Goal: Task Accomplishment & Management: Complete application form

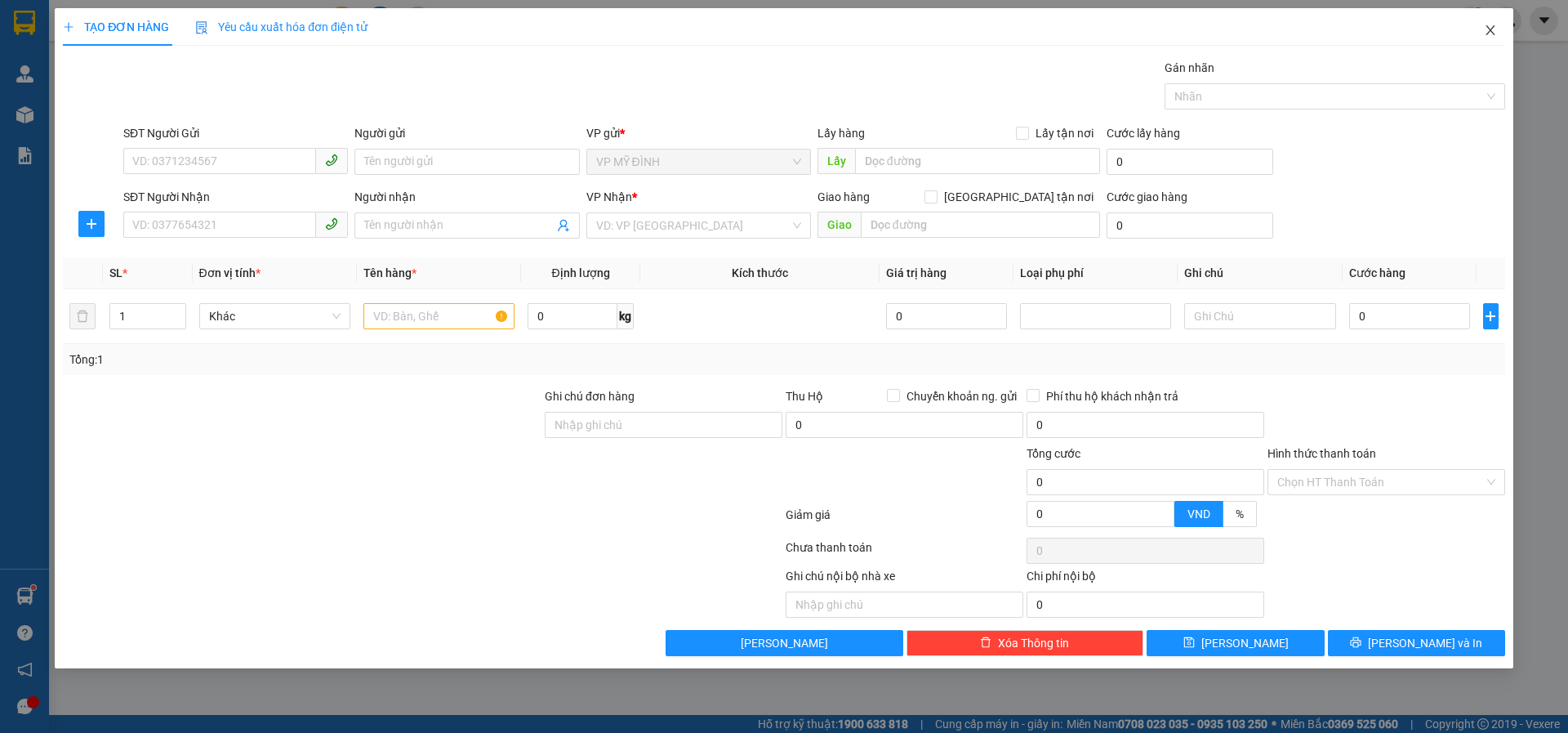
click at [1484, 28] on icon "close" at bounding box center [1490, 30] width 13 height 13
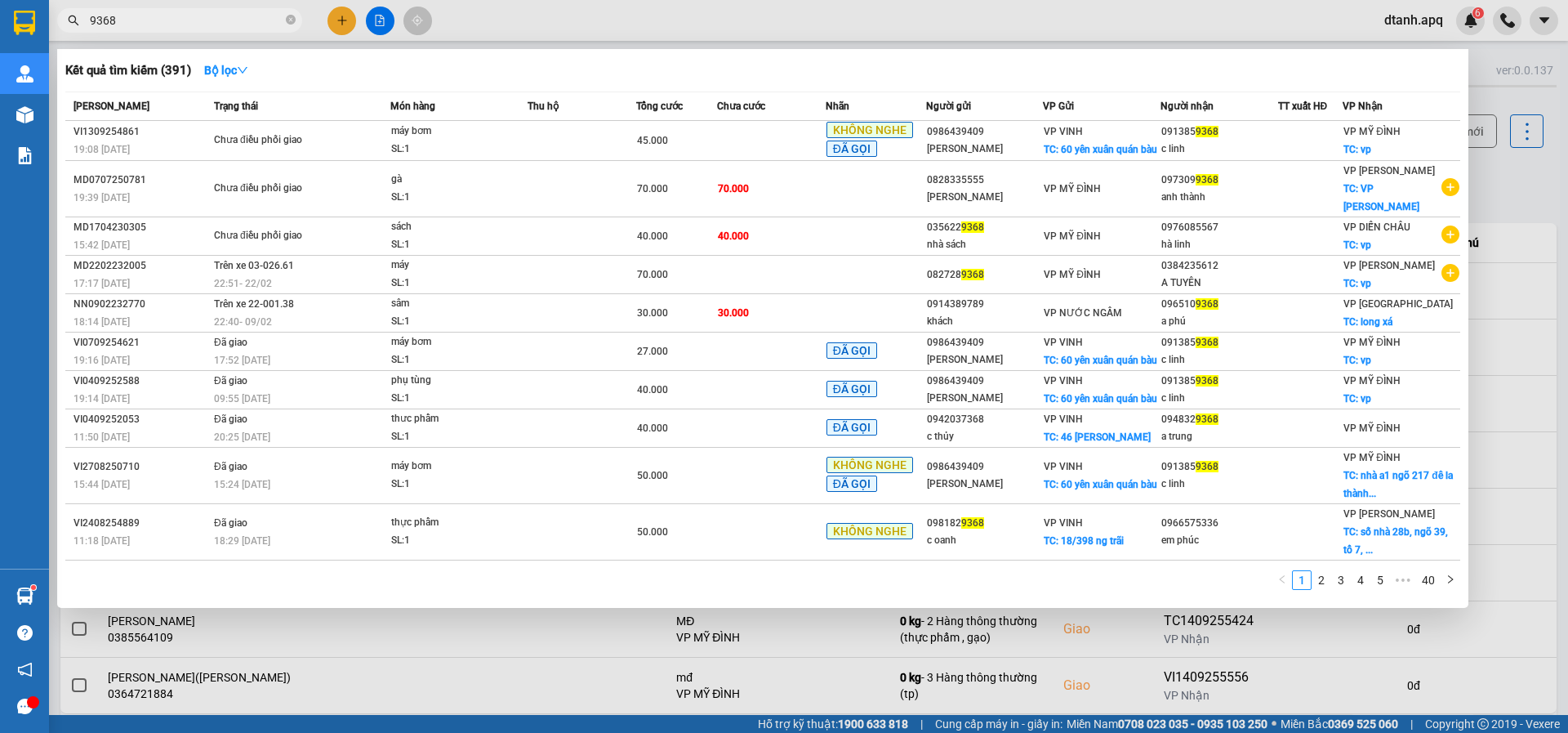
click at [285, 17] on span "9368" at bounding box center [180, 21] width 245 height 24
click at [286, 19] on icon "close-circle" at bounding box center [291, 20] width 9 height 9
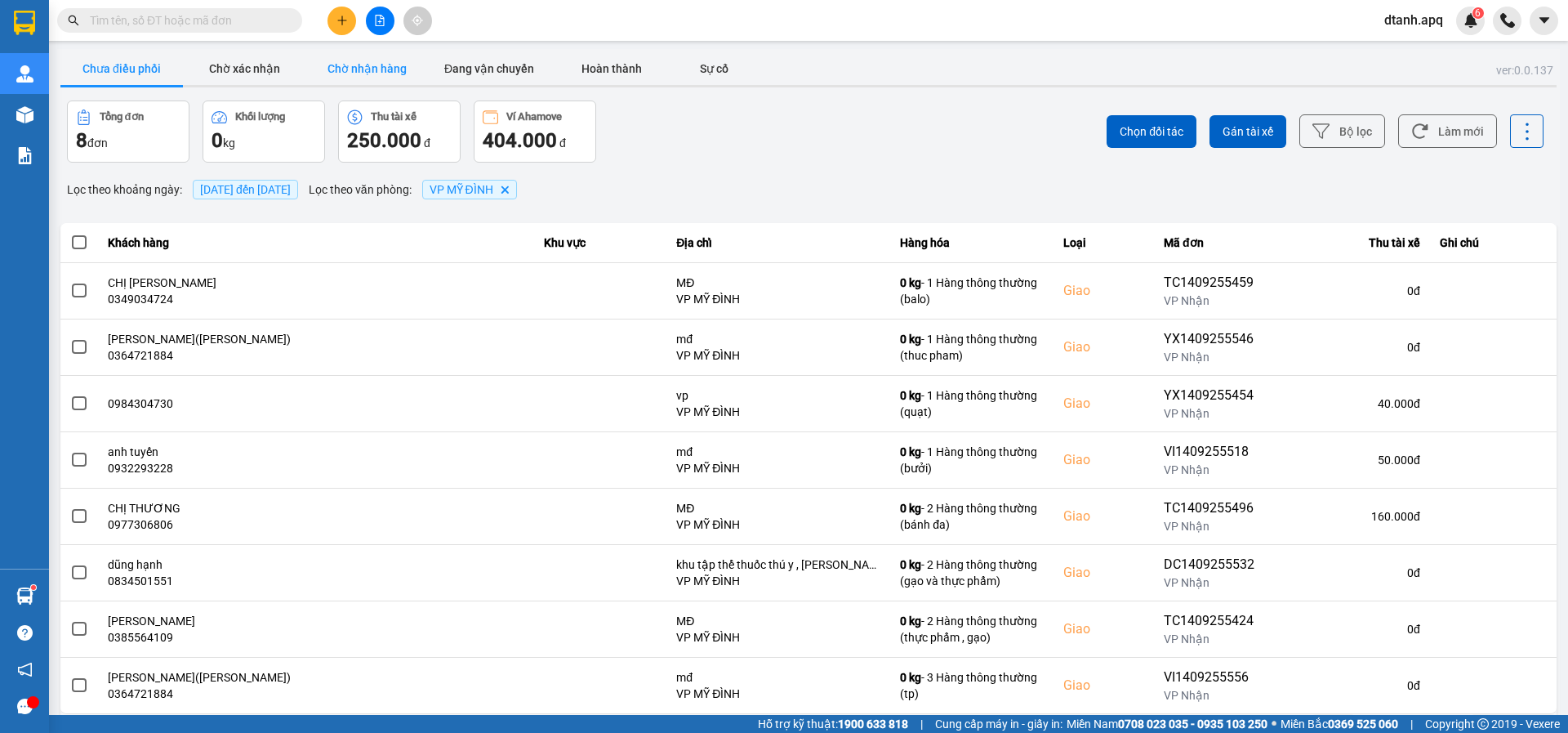
click at [342, 58] on button "Chờ nhận hàng" at bounding box center [366, 68] width 123 height 33
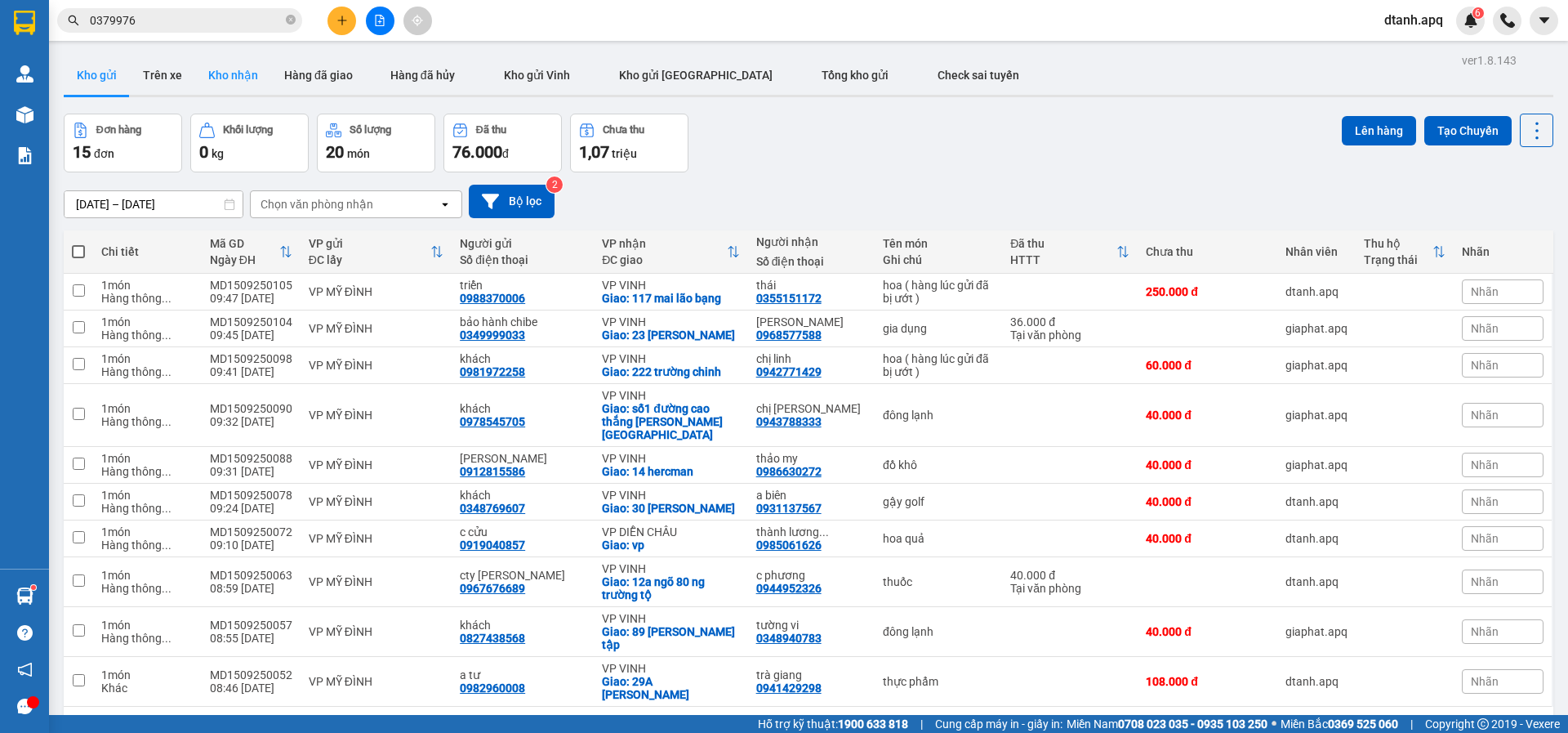
click at [240, 81] on button "Kho nhận" at bounding box center [233, 75] width 76 height 39
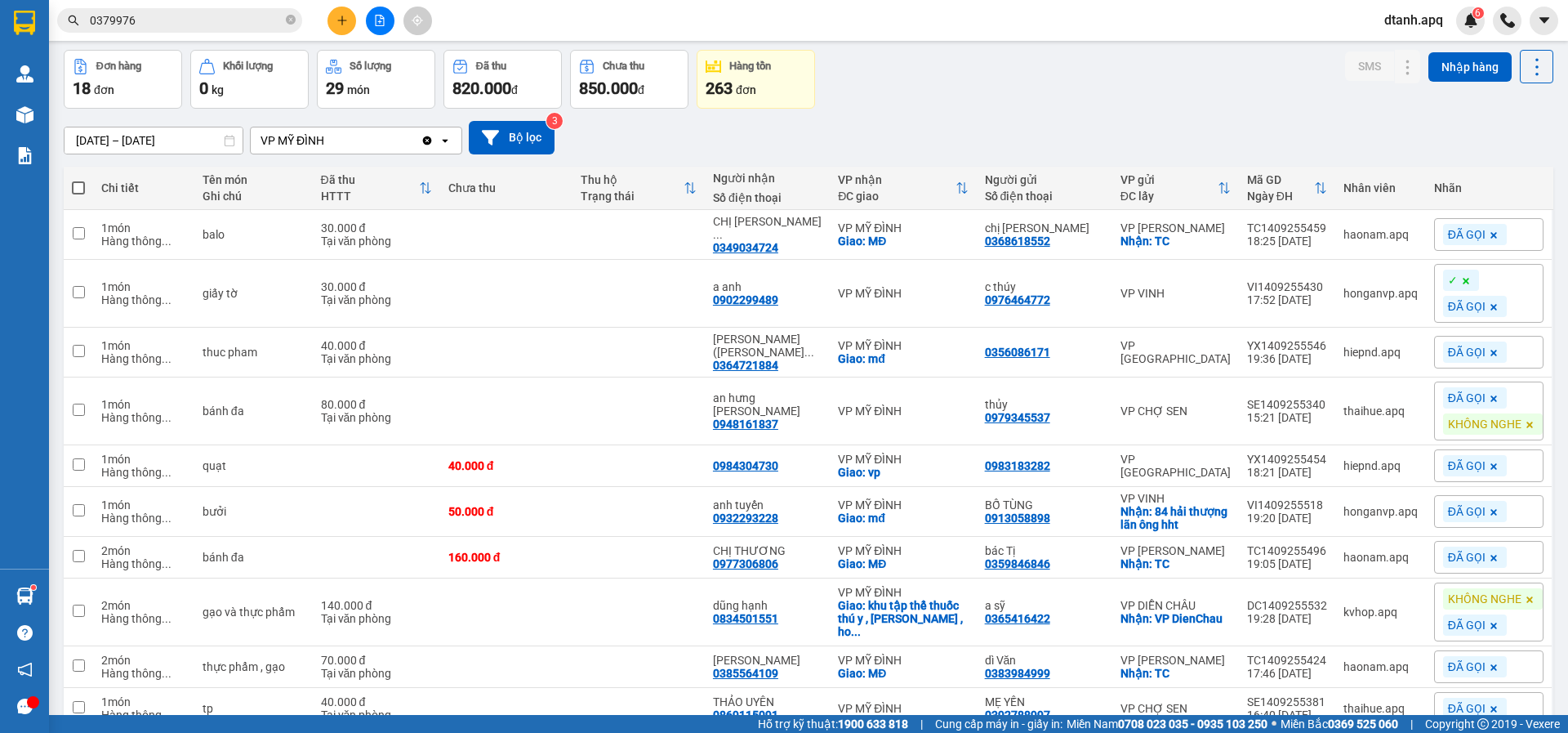
scroll to position [154, 0]
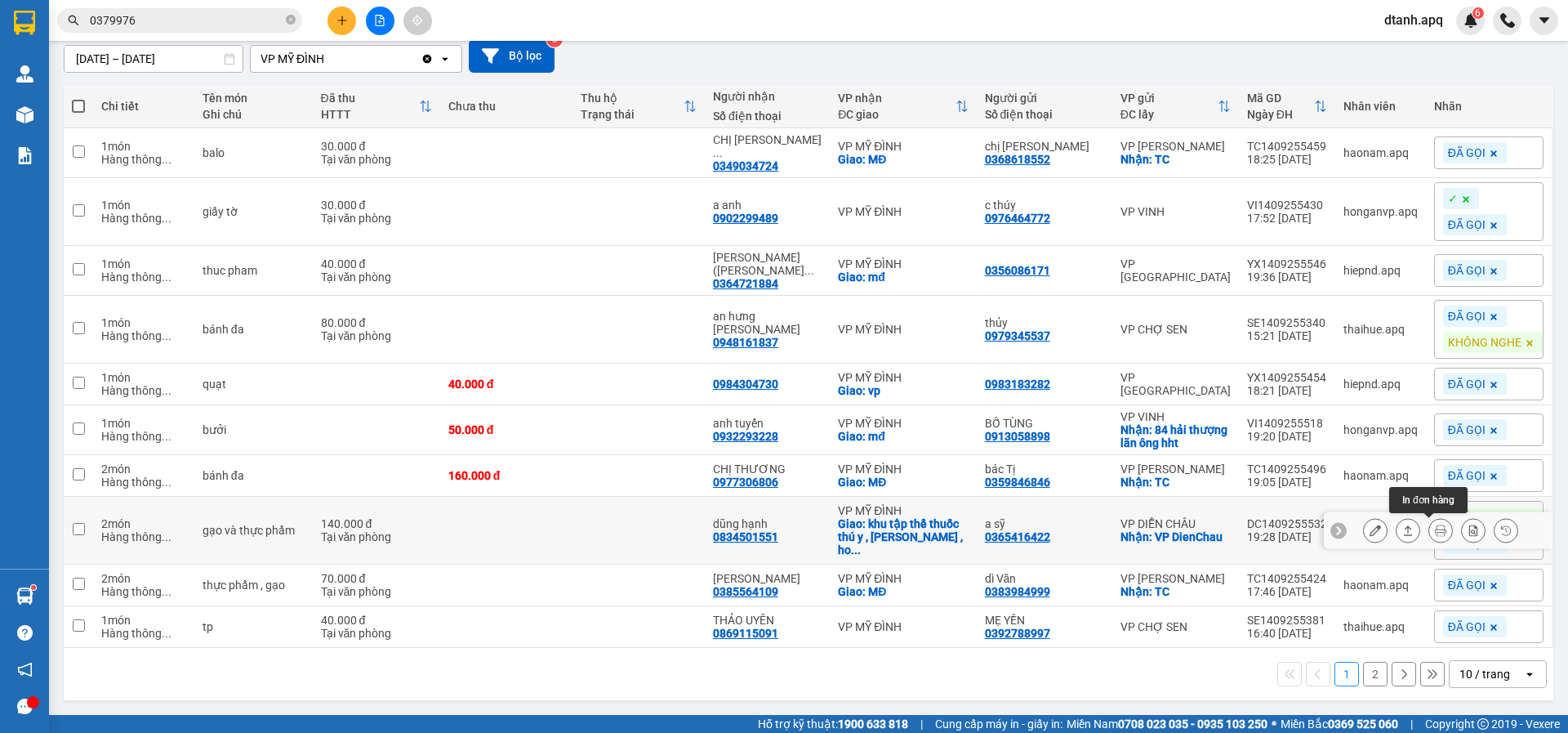
click at [1435, 524] on icon at bounding box center [1441, 530] width 11 height 11
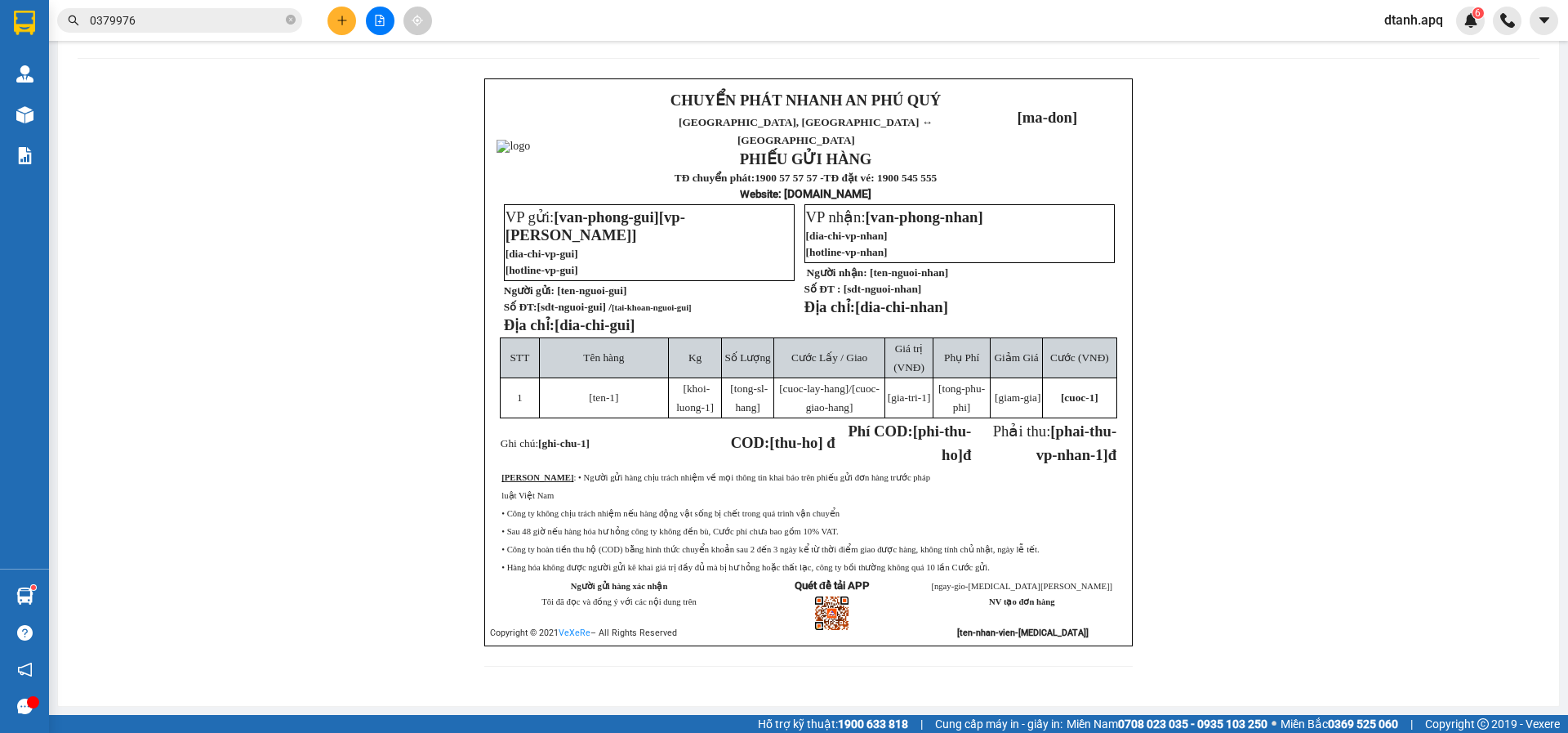
scroll to position [36, 0]
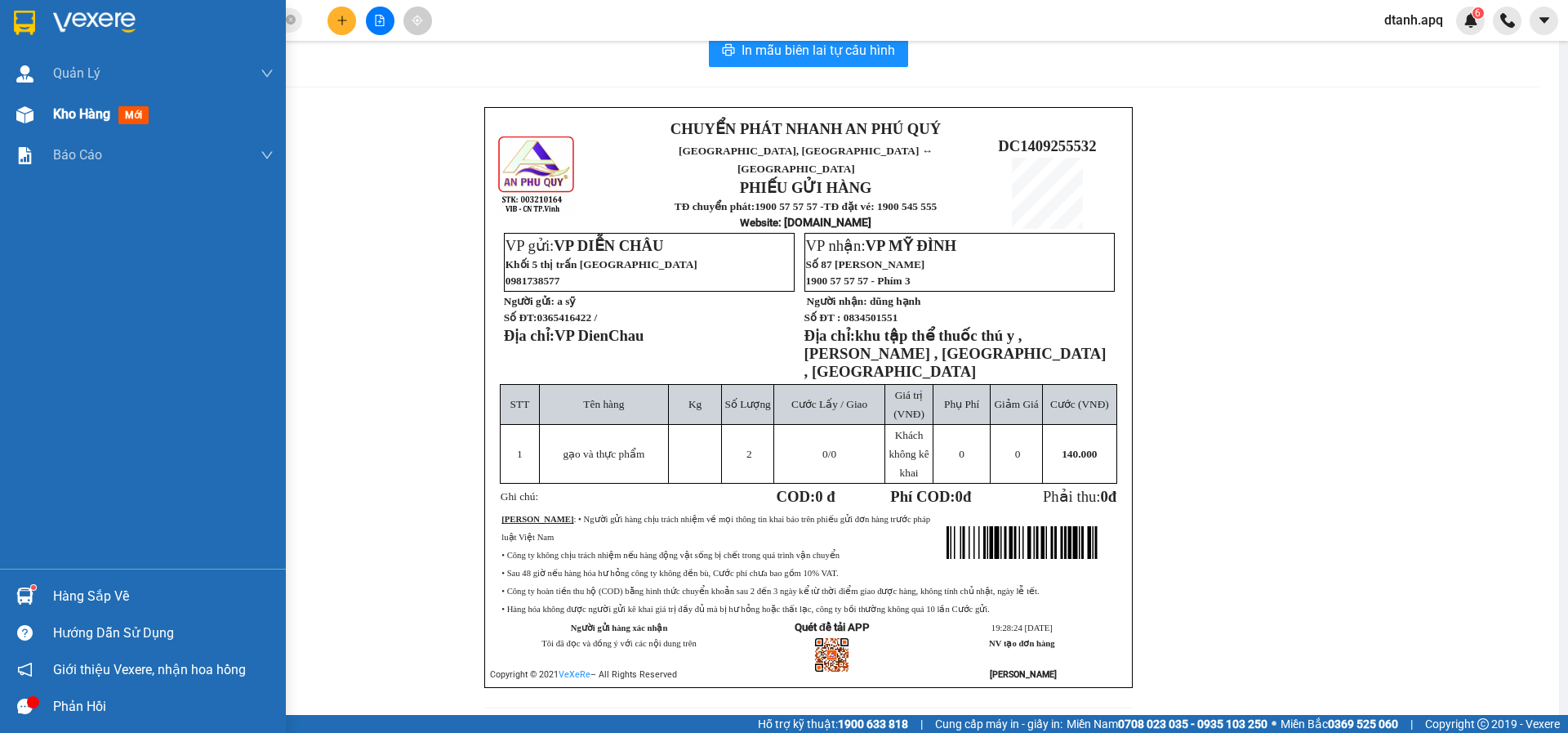
drag, startPoint x: 67, startPoint y: 110, endPoint x: 96, endPoint y: 119, distance: 30.4
click at [74, 111] on span "Kho hàng" at bounding box center [81, 113] width 57 height 16
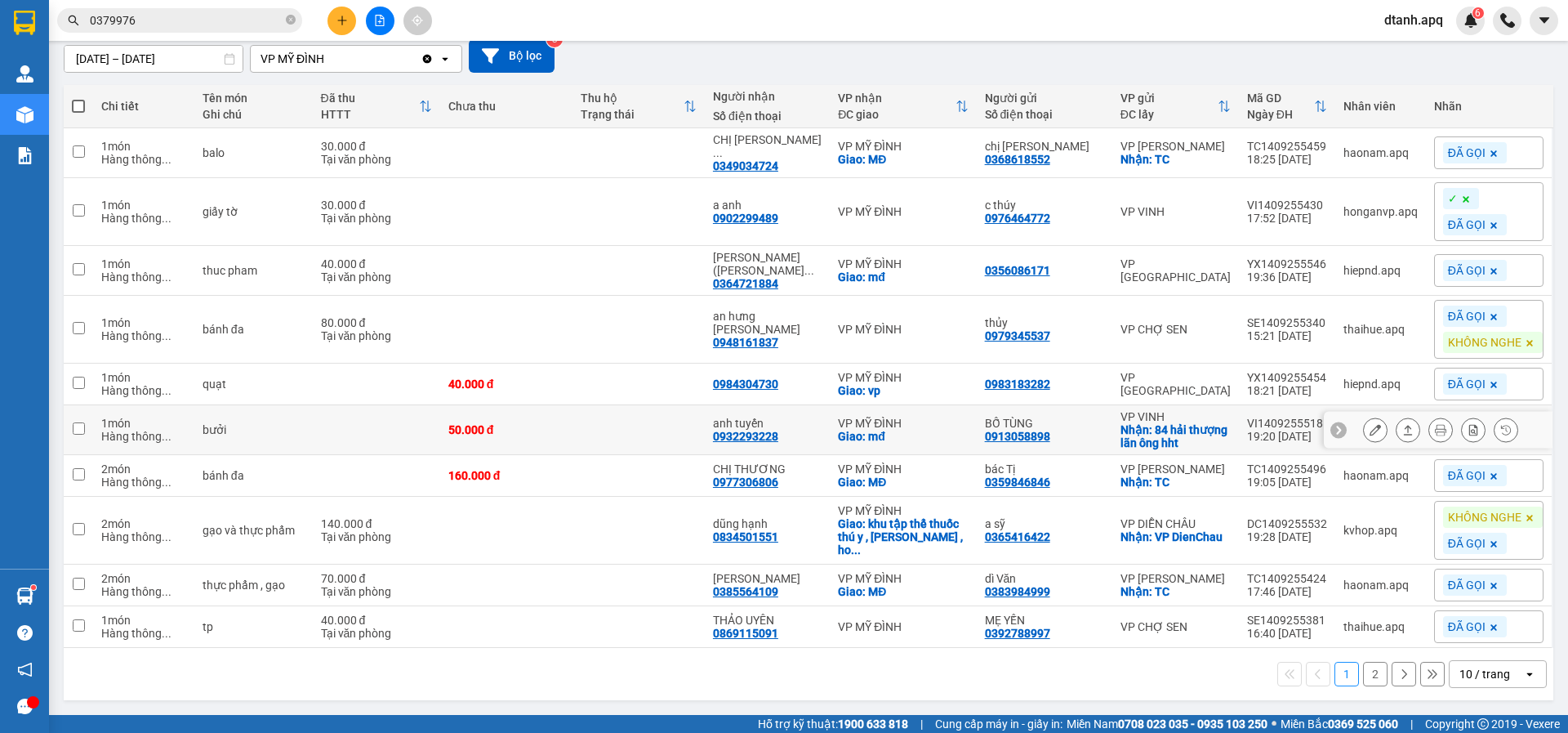
scroll to position [154, 0]
click at [1525, 513] on icon at bounding box center [1530, 518] width 9 height 9
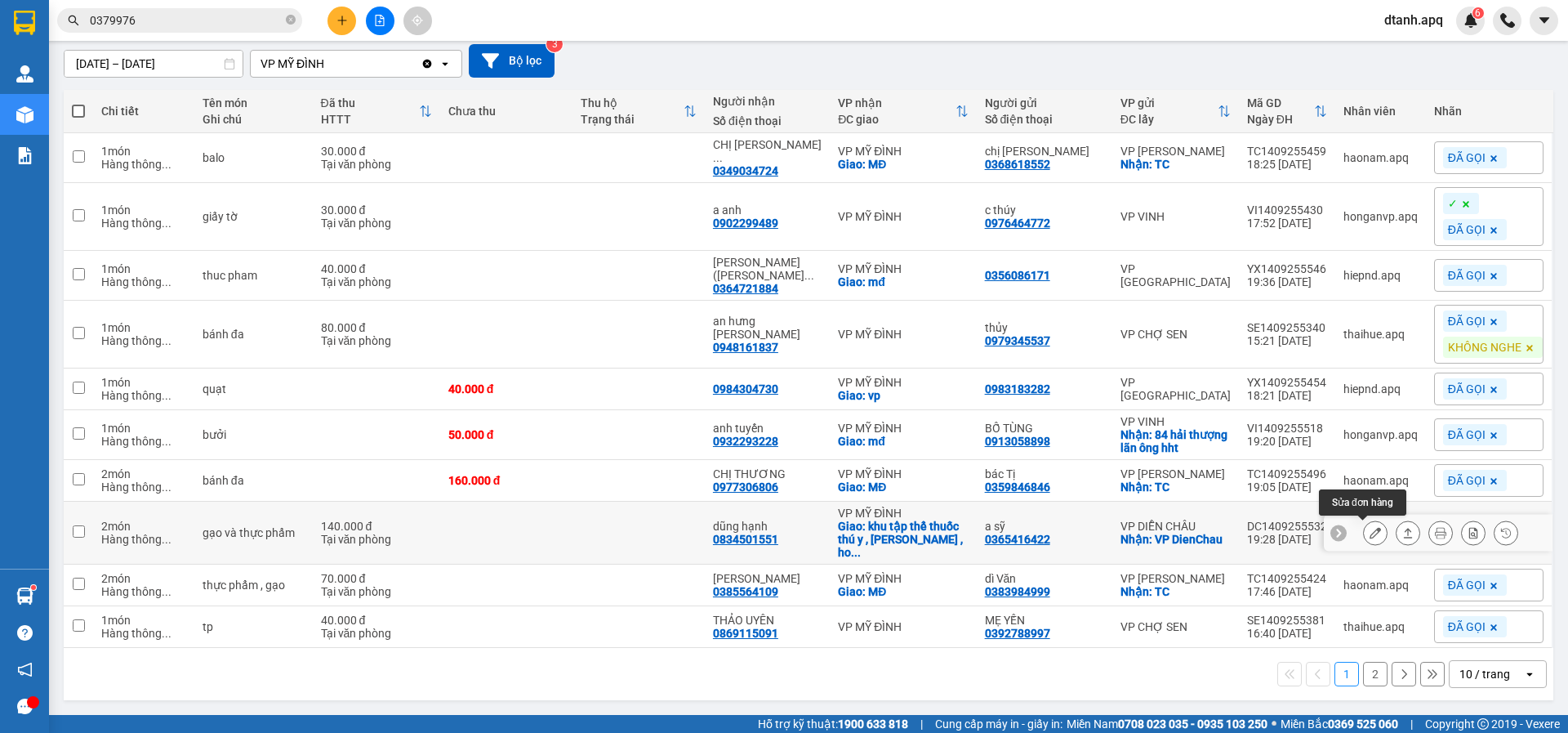
click at [1370, 527] on icon at bounding box center [1375, 533] width 11 height 11
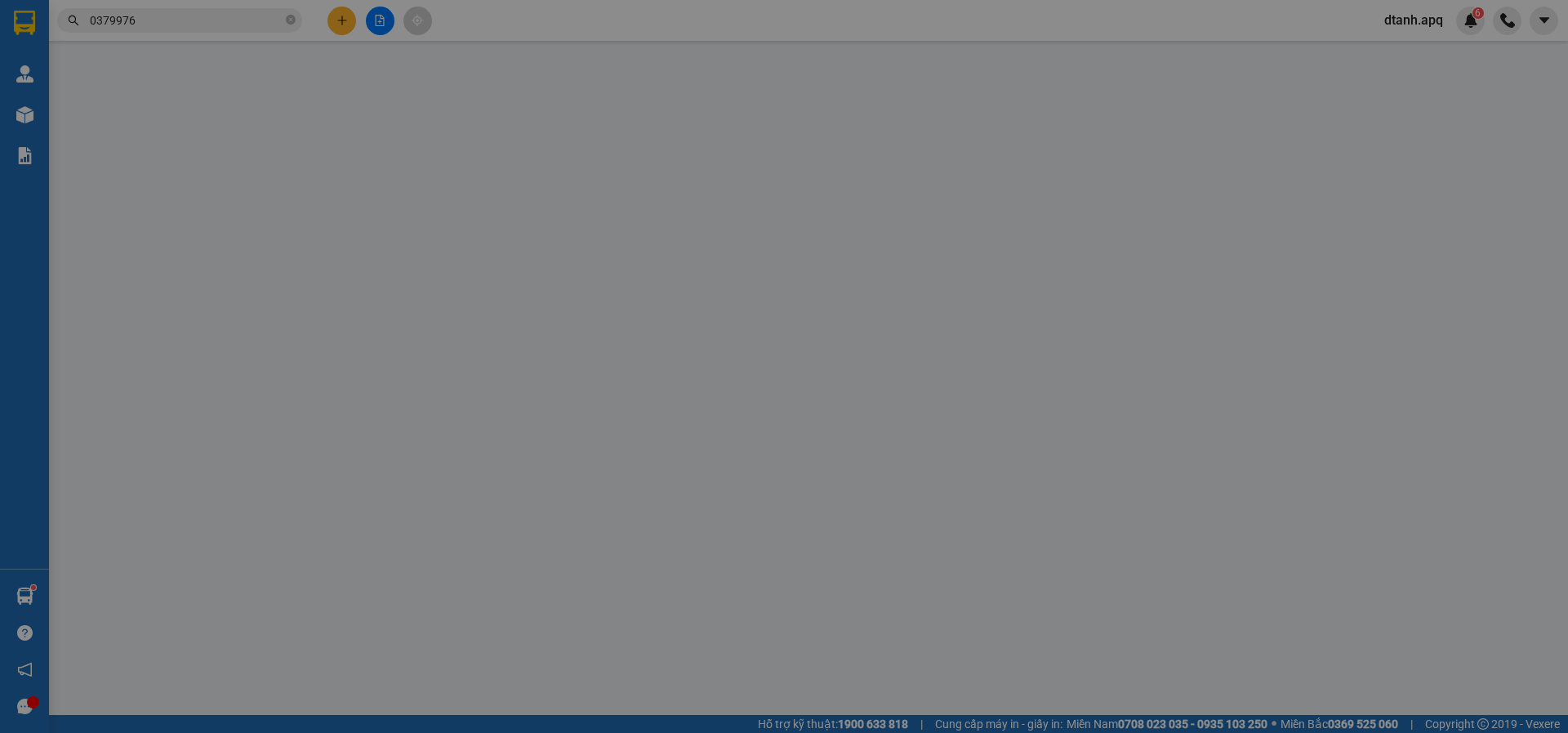
type input "0365416422"
type input "a sỹ"
checkbox input "true"
type input "VP DienChau"
type input "0834501551"
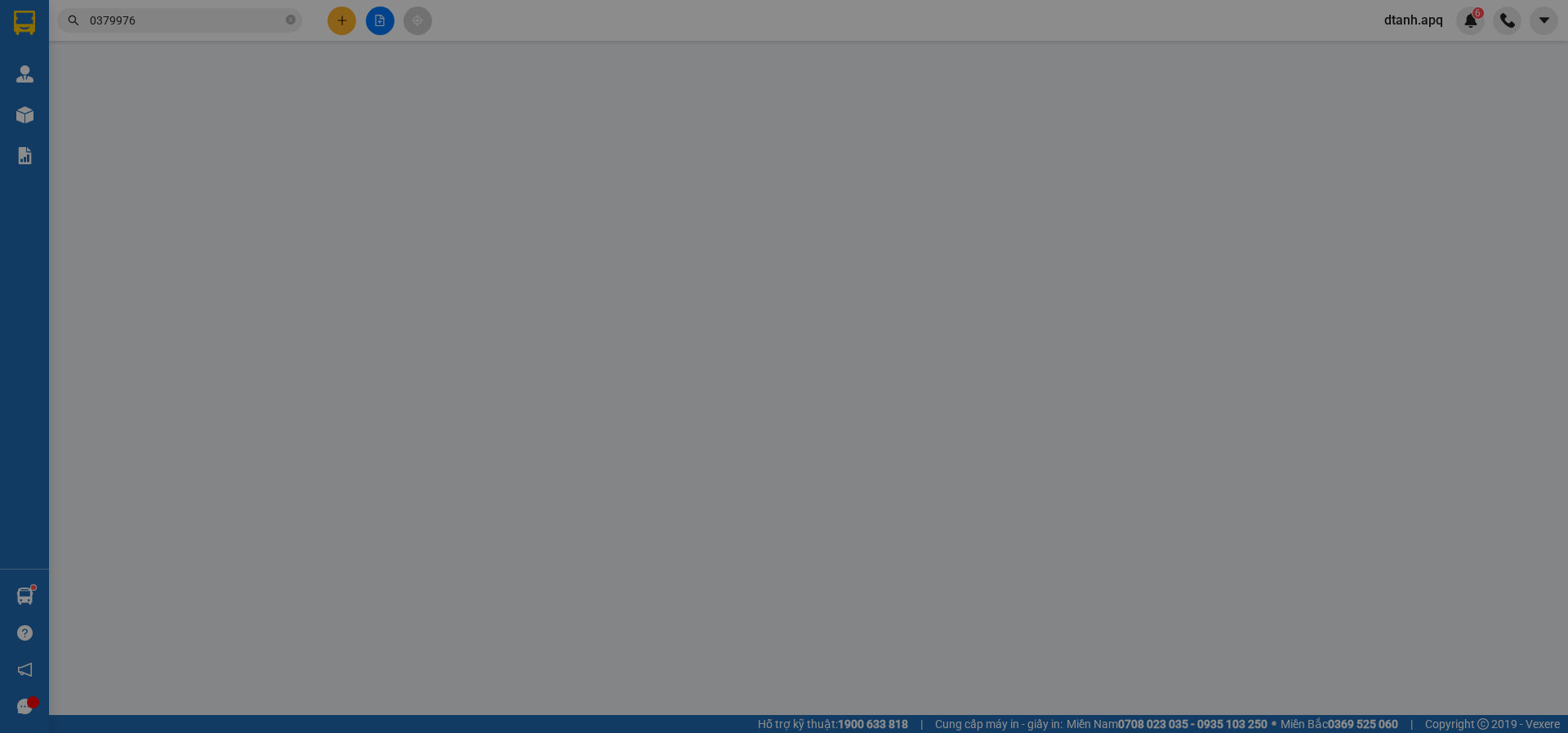
type input "dũng hạnh"
checkbox input "true"
type input "khu tập thể thuốc thú y , [PERSON_NAME] , [GEOGRAPHIC_DATA] , [GEOGRAPHIC_DATA]"
type input "140.000"
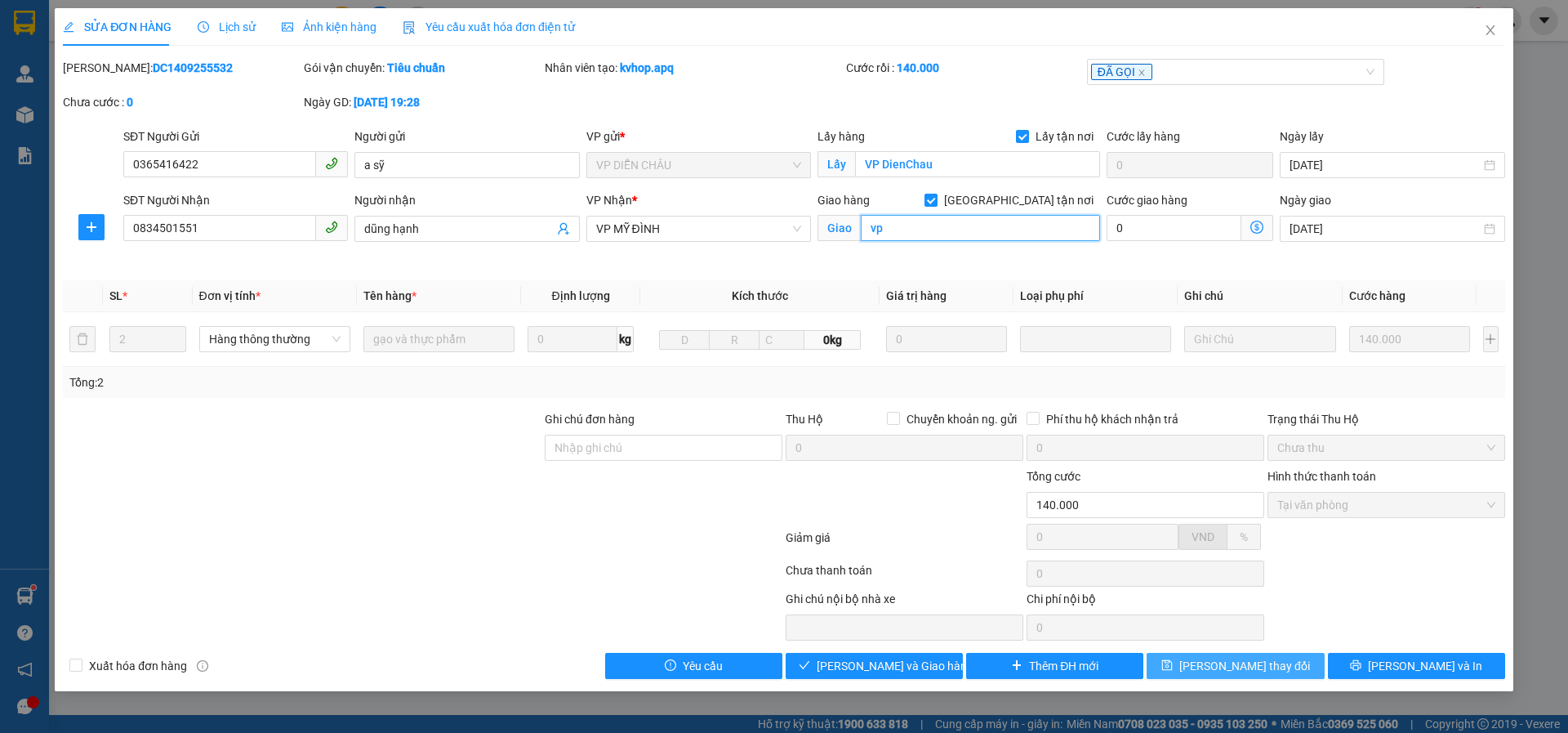
type input "vp"
click at [1227, 670] on span "[PERSON_NAME] thay đổi" at bounding box center [1245, 666] width 131 height 18
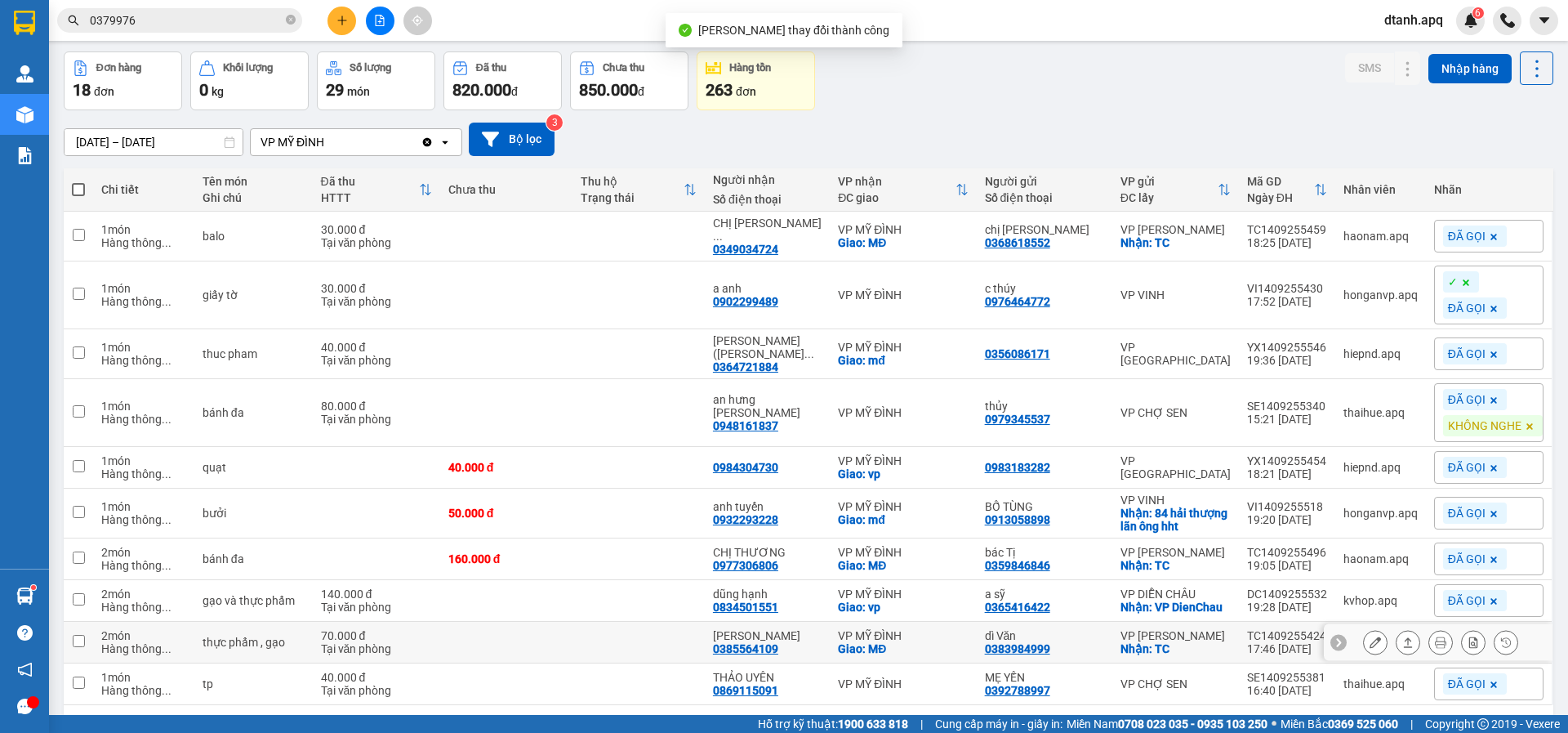
scroll to position [127, 0]
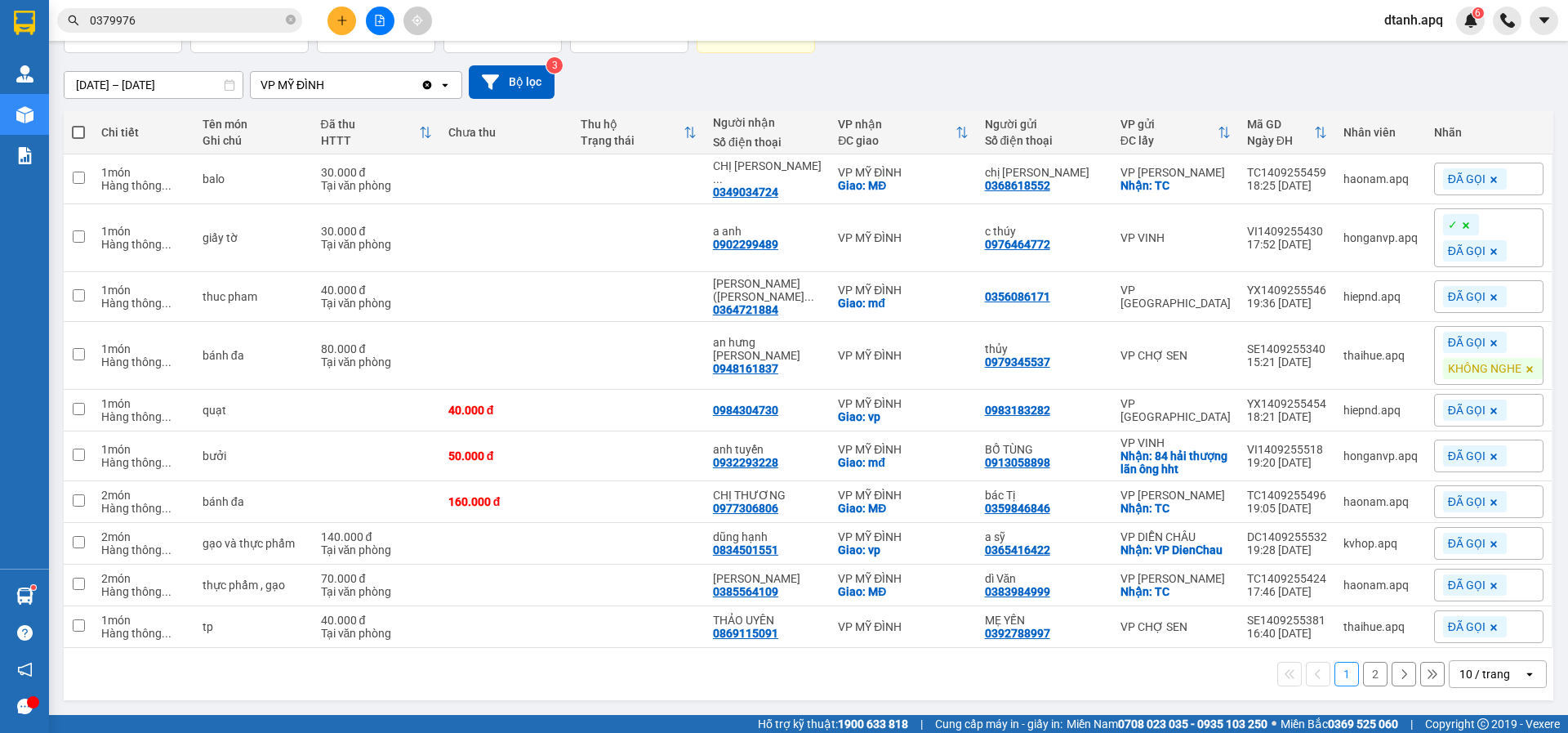
click at [1369, 666] on button "2" at bounding box center [1375, 674] width 24 height 24
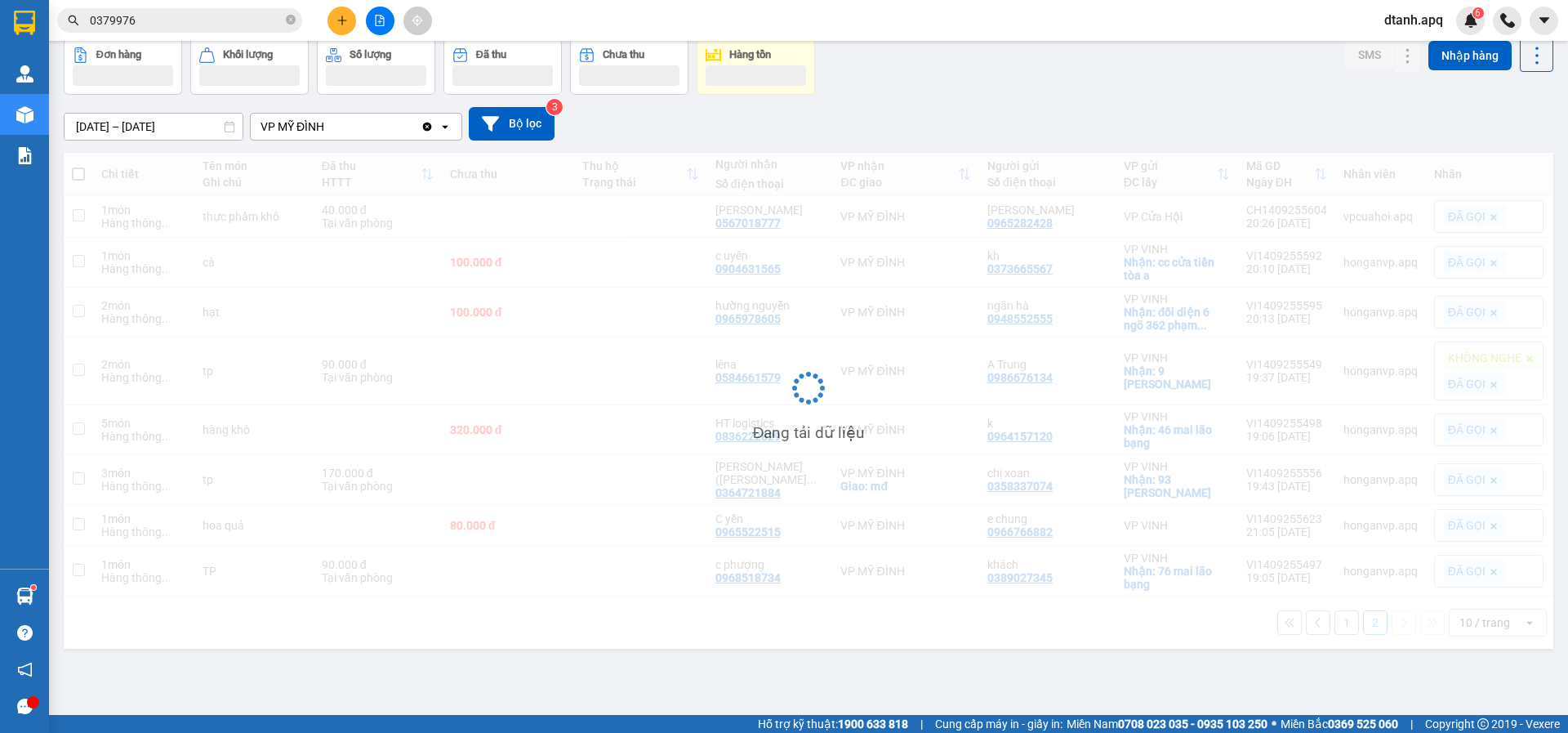
scroll to position [75, 0]
